Goal: Check status: Check status

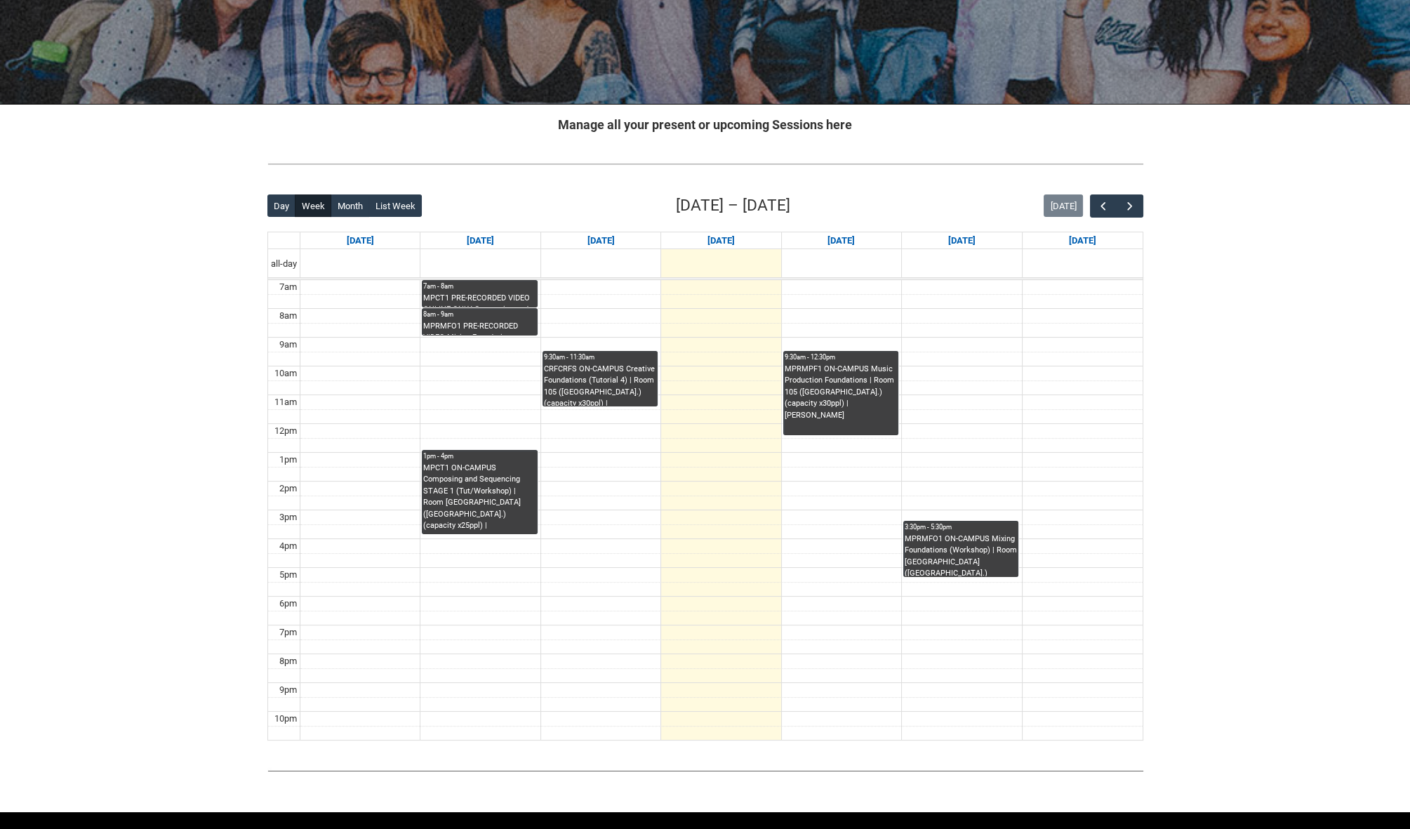
scroll to position [204, 0]
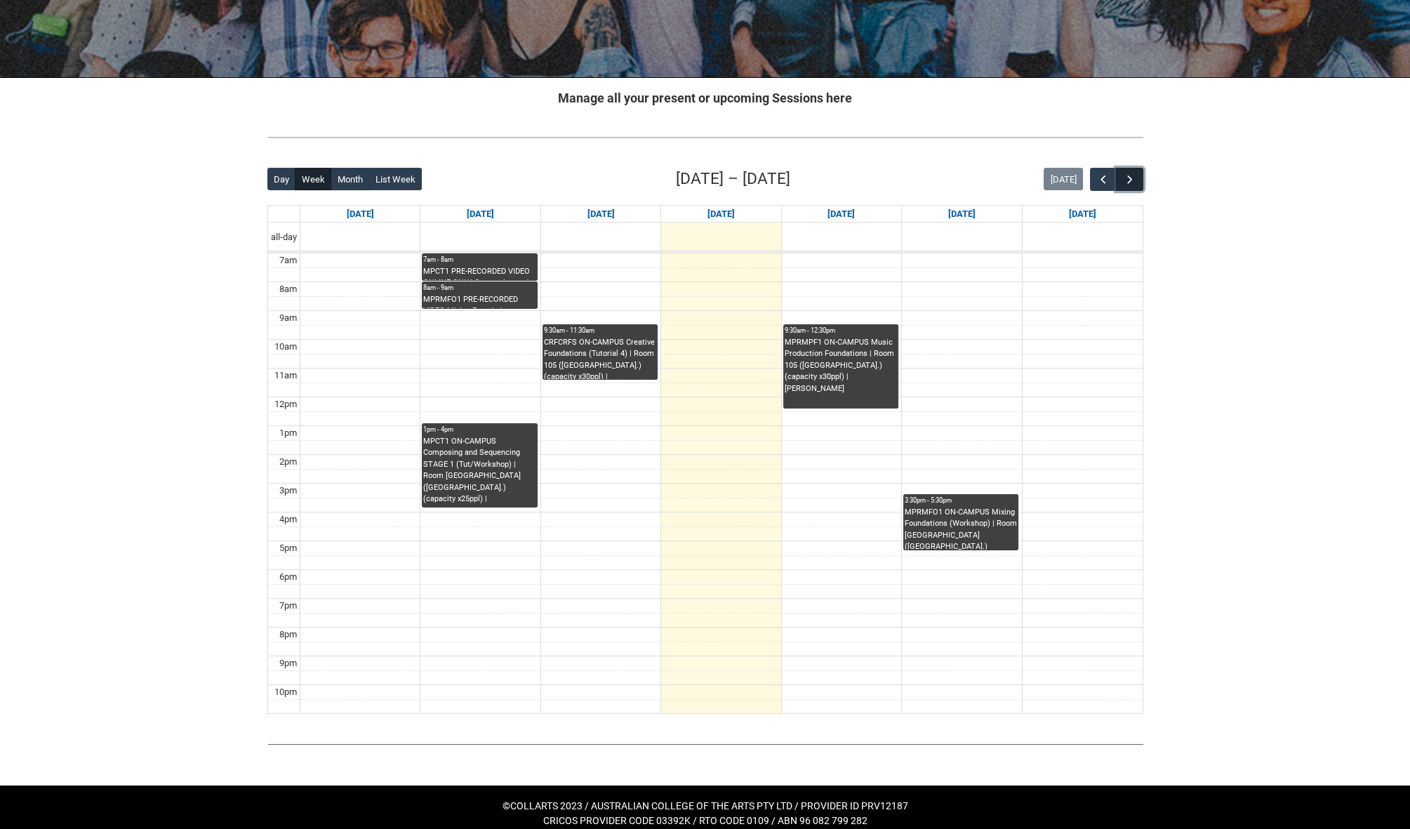
click at [1121, 174] on button "button" at bounding box center [1129, 179] width 27 height 23
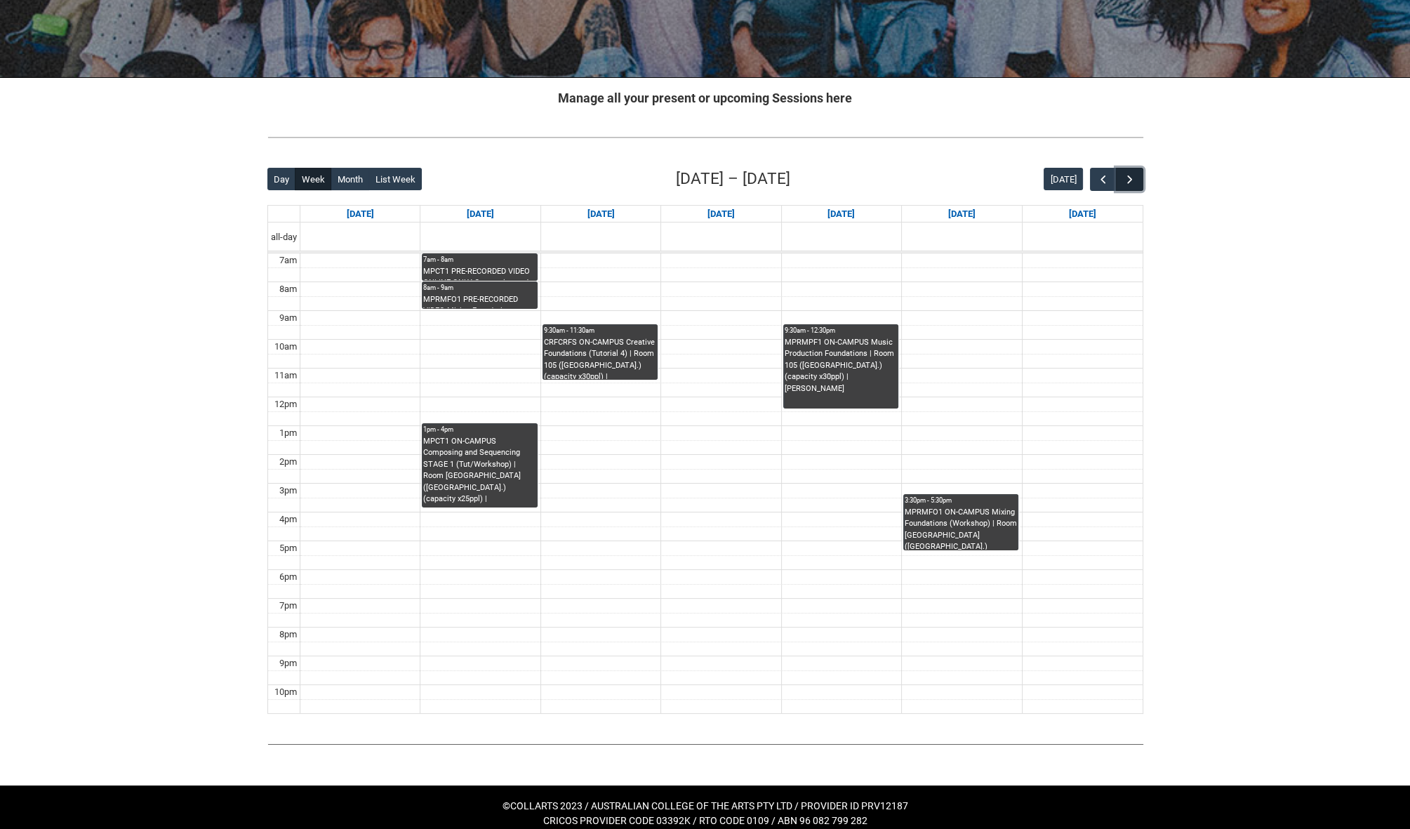
click at [1131, 175] on span "button" at bounding box center [1130, 180] width 14 height 14
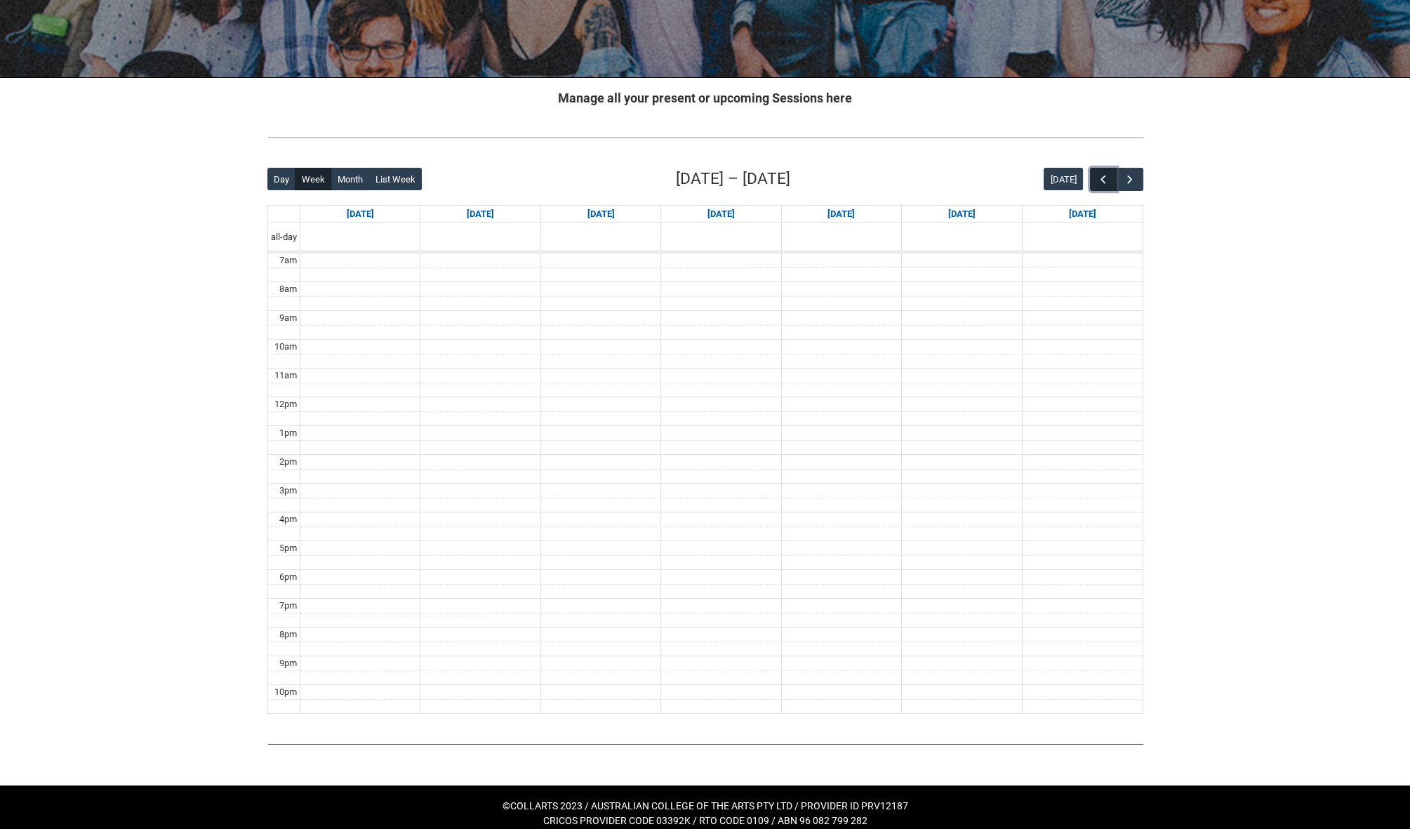
click at [1103, 175] on span "button" at bounding box center [1103, 180] width 14 height 14
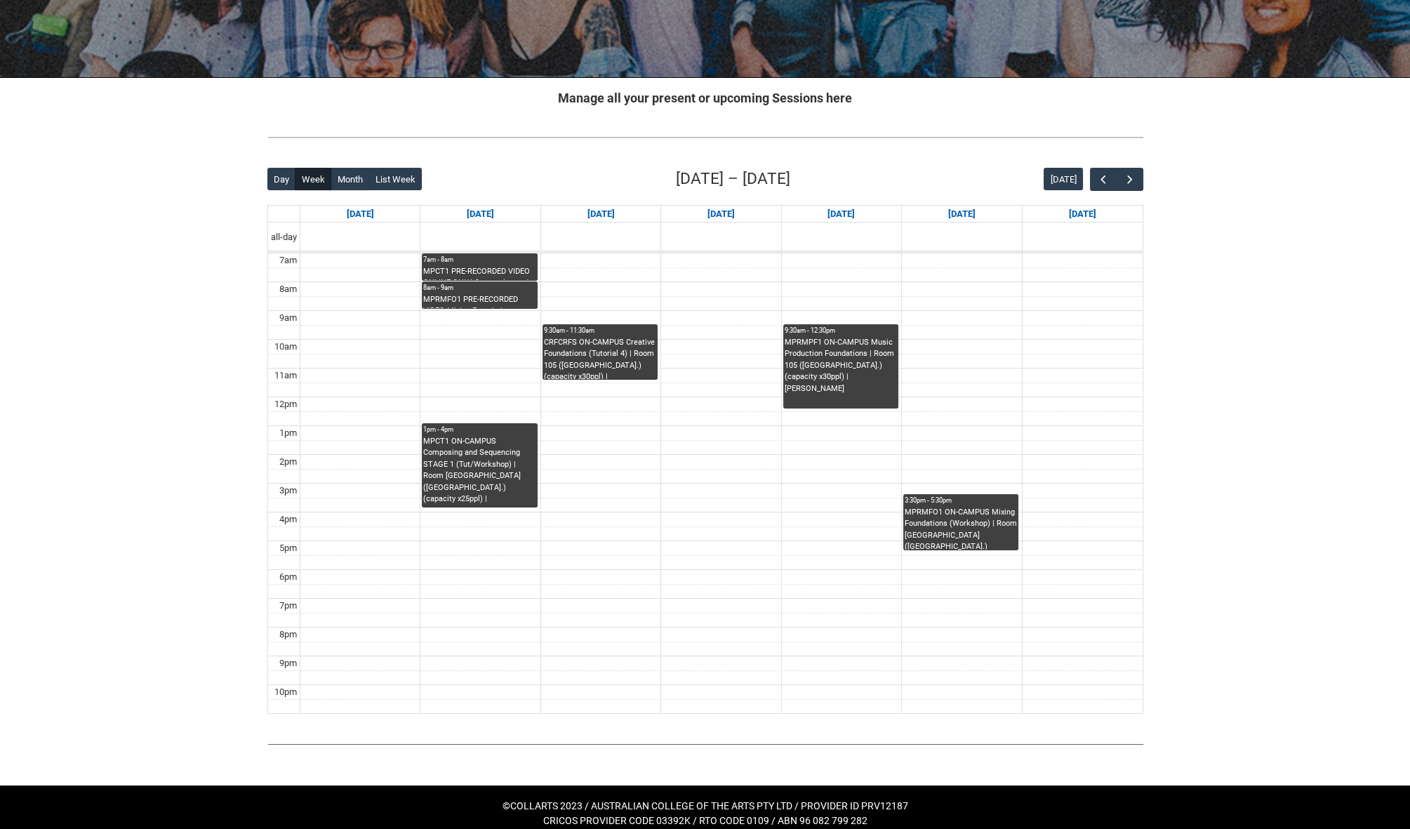
click at [1199, 266] on div "Skip to Main Content Collarts Education Community Home New Enrolment Applicatio…" at bounding box center [705, 319] width 1410 height 1046
click at [1211, 278] on div "Skip to Main Content Collarts Education Community Home New Enrolment Applicatio…" at bounding box center [705, 319] width 1410 height 1046
click at [1328, 535] on div "Skip to Main Content Collarts Education Community Home New Enrolment Applicatio…" at bounding box center [705, 319] width 1410 height 1046
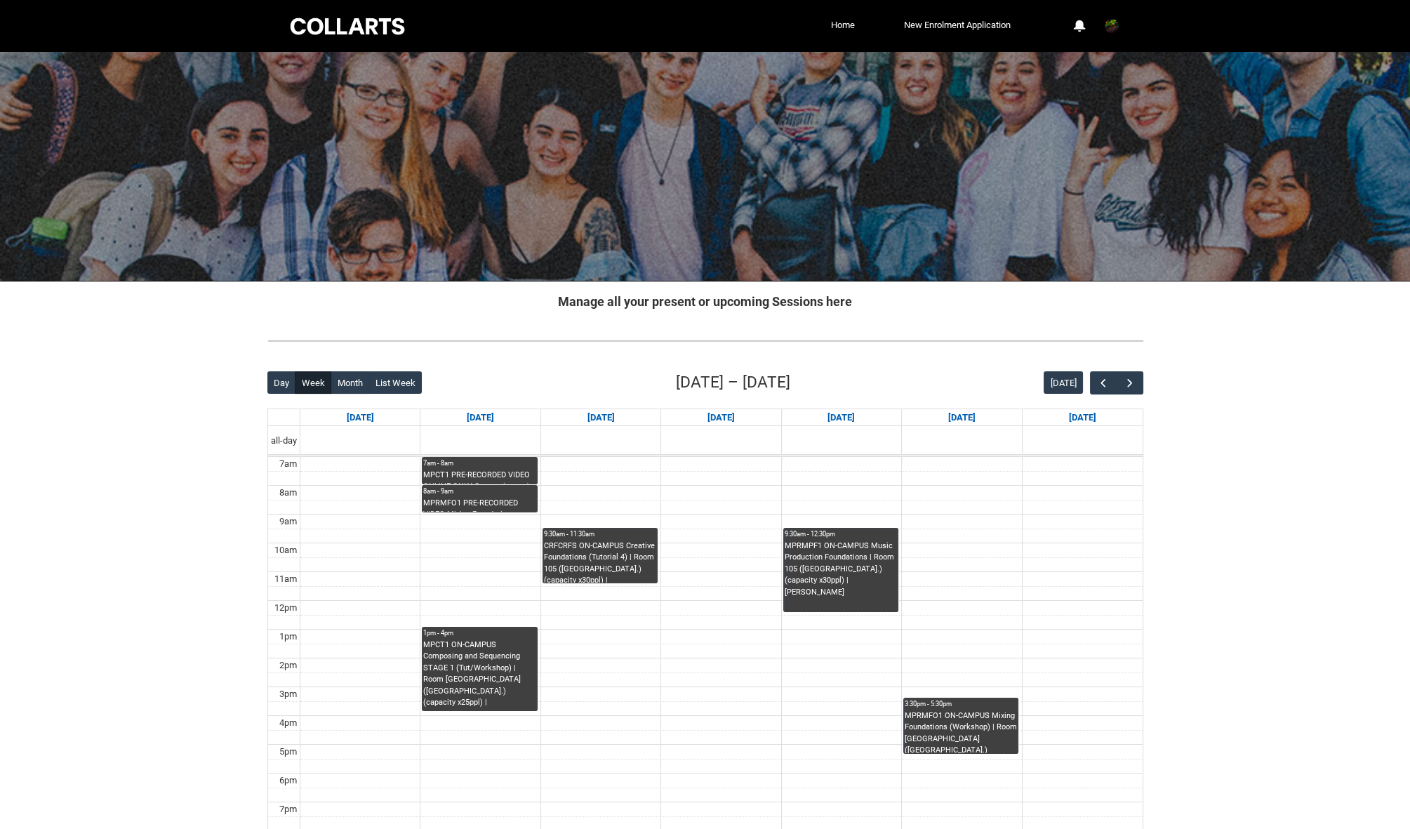
scroll to position [209, 0]
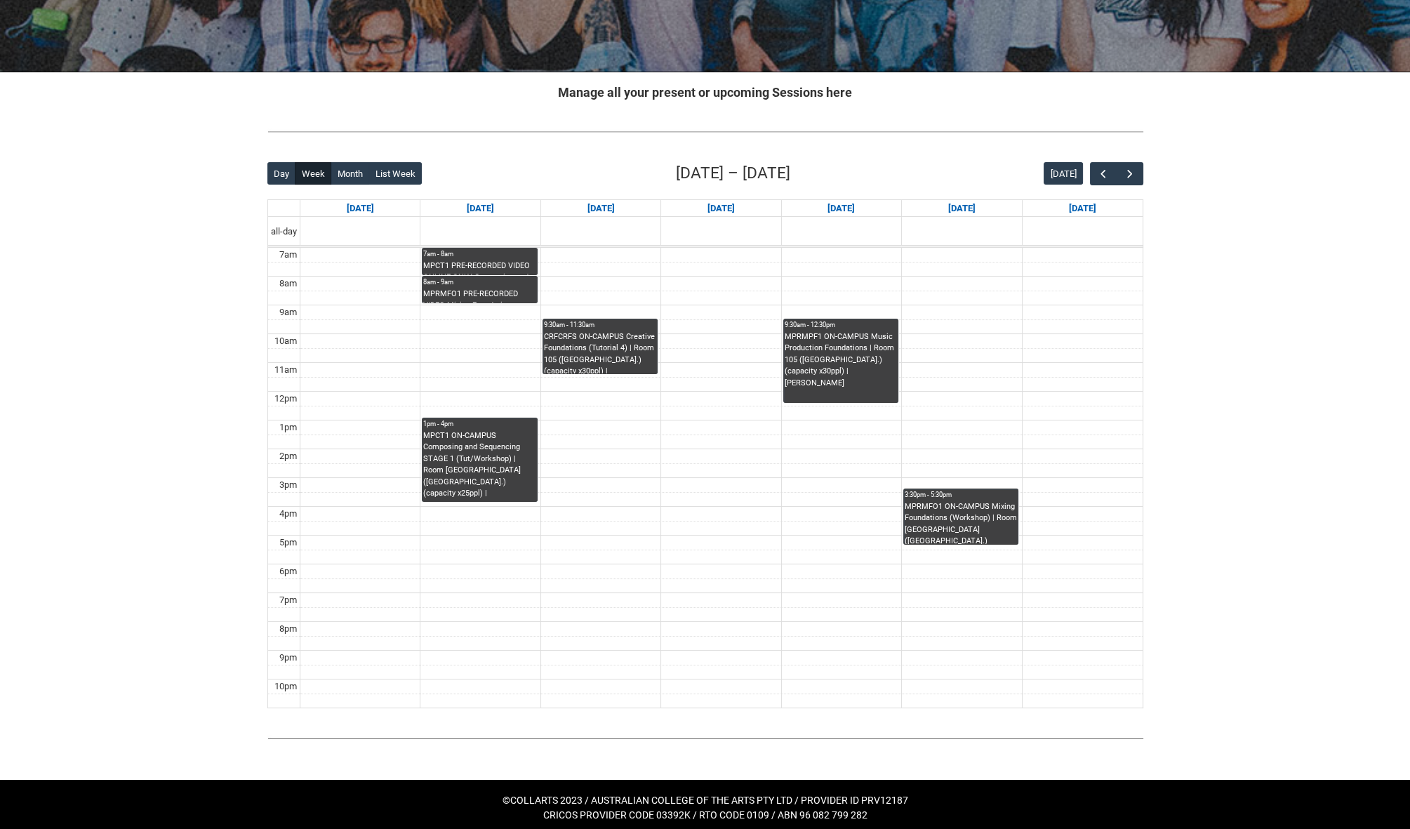
click at [1326, 630] on div "Skip to Main Content Collarts Education Community Home New Enrolment Applicatio…" at bounding box center [705, 314] width 1410 height 1046
click at [1350, 607] on div "Skip to Main Content Collarts Education Community Home New Enrolment Applicatio…" at bounding box center [705, 314] width 1410 height 1046
click at [987, 498] on div "3:30pm - 5:30pm MPRMFO1 ON-CAMPUS Mixing Foundations (Workshop) | [STREET_ADDRE…" at bounding box center [961, 517] width 112 height 54
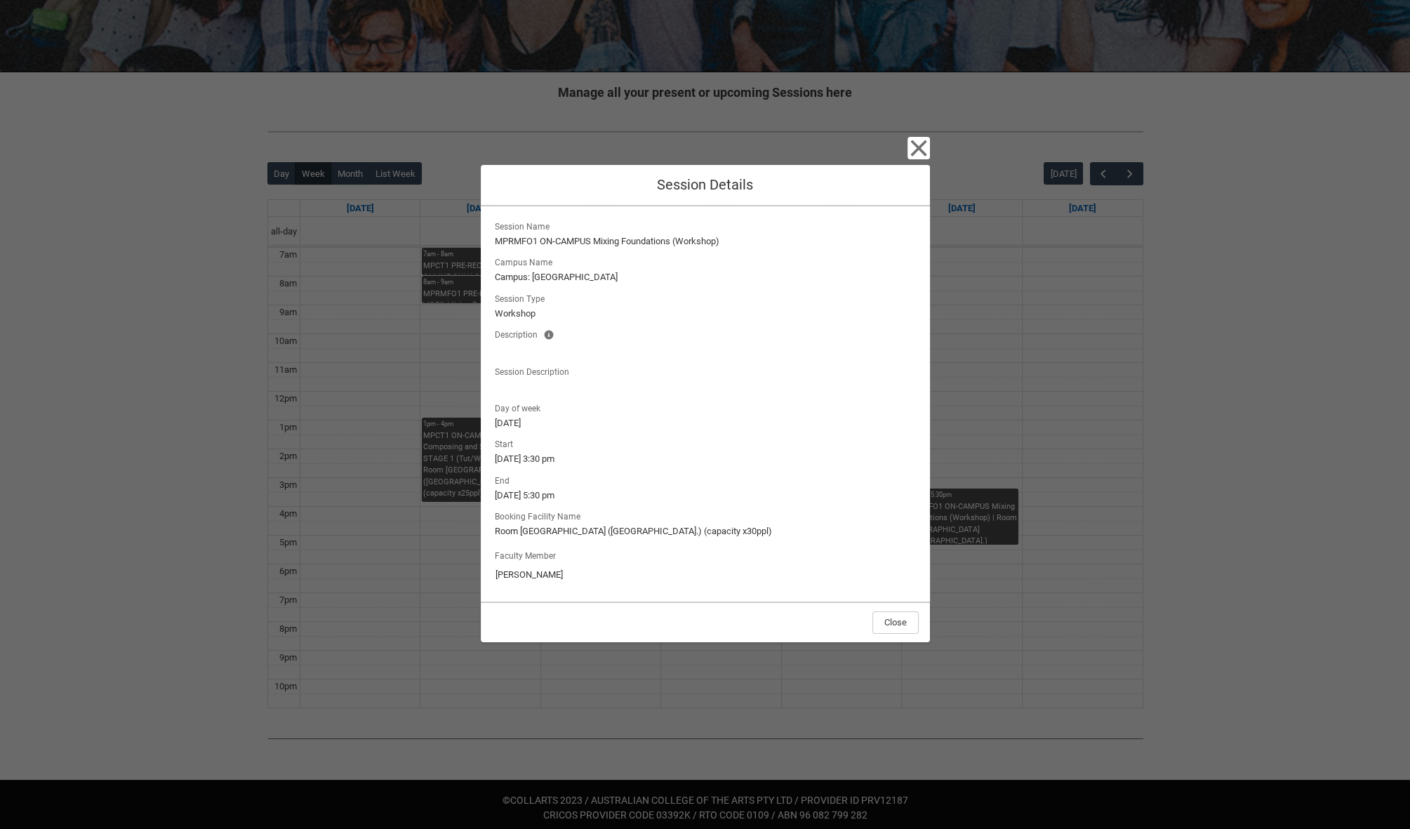
click at [831, 524] on lightning-formatted-text "Room [GEOGRAPHIC_DATA] ([GEOGRAPHIC_DATA].) (capacity x30ppl)" at bounding box center [705, 531] width 421 height 14
click at [894, 611] on button "Close" at bounding box center [895, 622] width 46 height 22
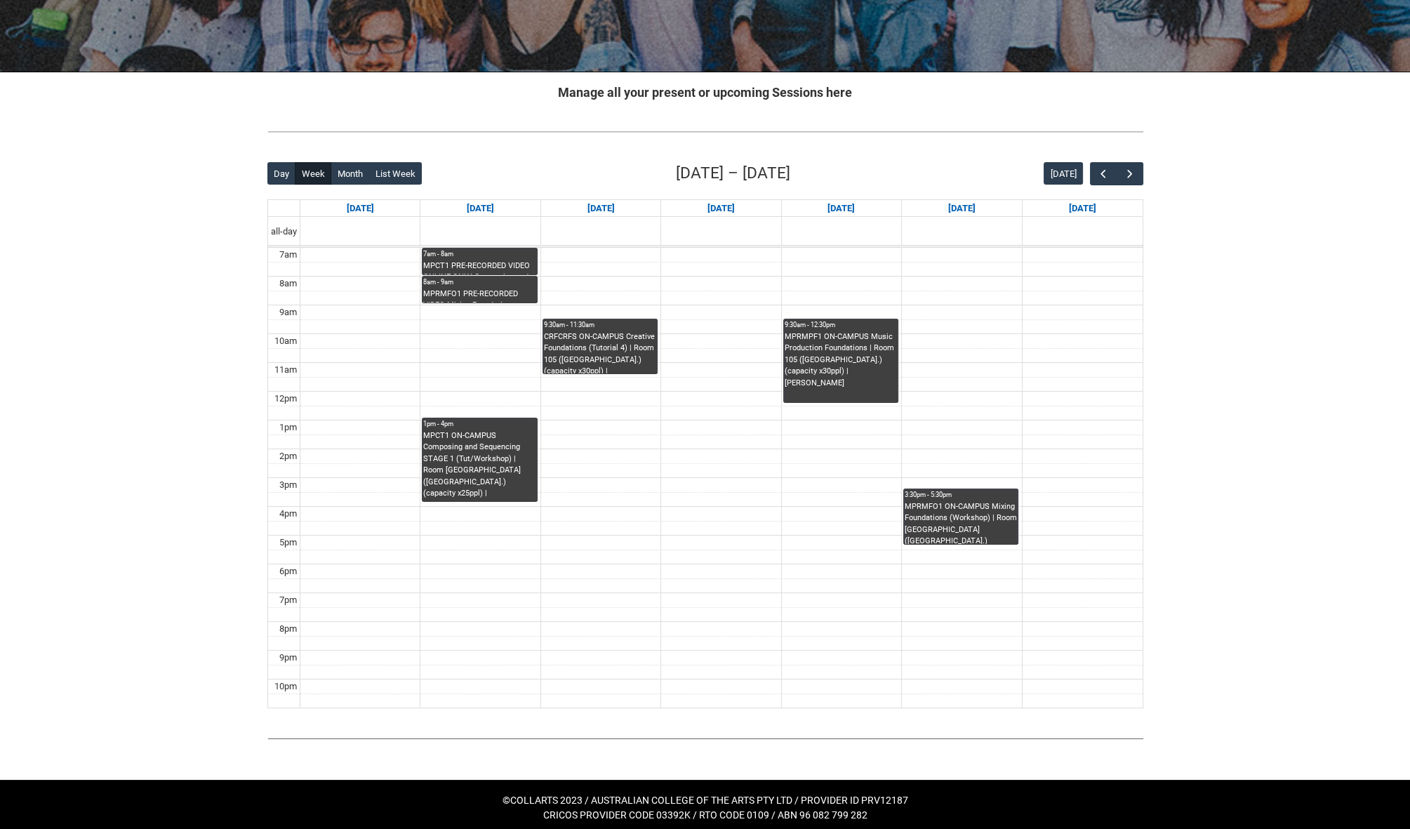
click at [1218, 185] on div "Skip to Main Content Collarts Education Community Home New Enrolment Applicatio…" at bounding box center [705, 314] width 1410 height 1046
click at [1216, 244] on div "Skip to Main Content Collarts Education Community Home New Enrolment Applicatio…" at bounding box center [705, 314] width 1410 height 1046
